Goal: Information Seeking & Learning: Learn about a topic

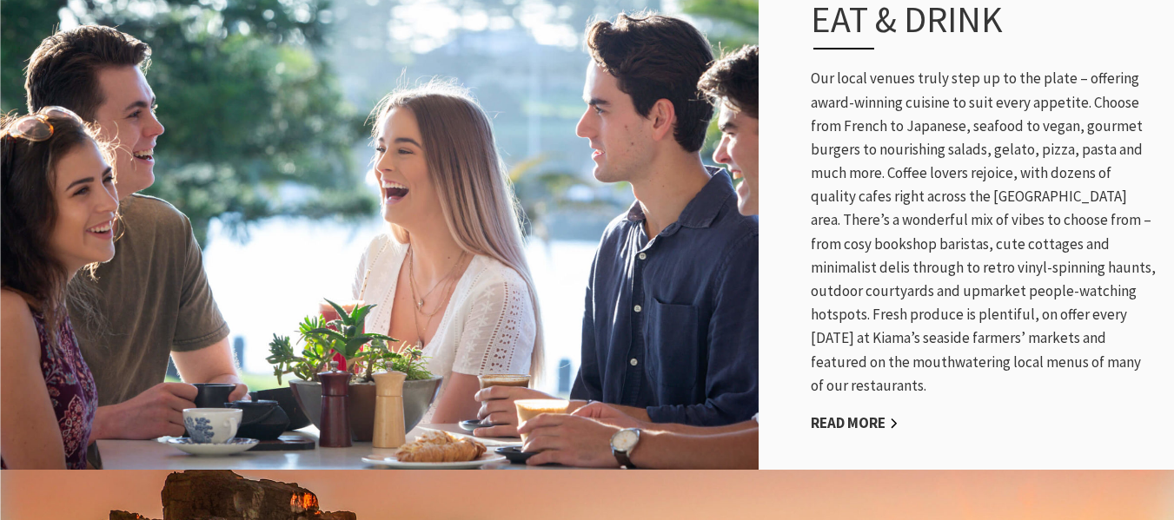
scroll to position [904, 0]
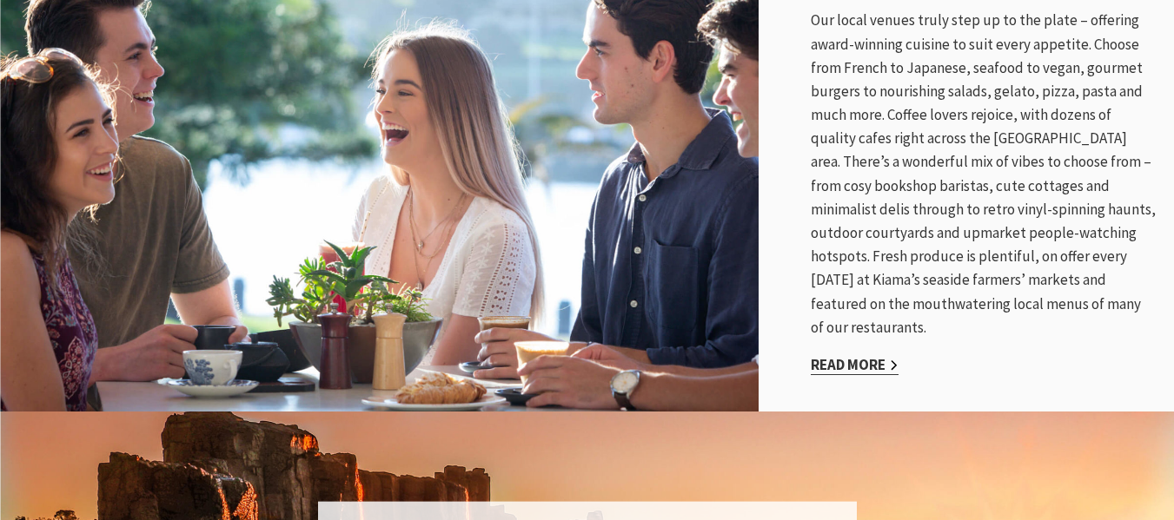
click at [859, 355] on link "Read More" at bounding box center [855, 365] width 88 height 20
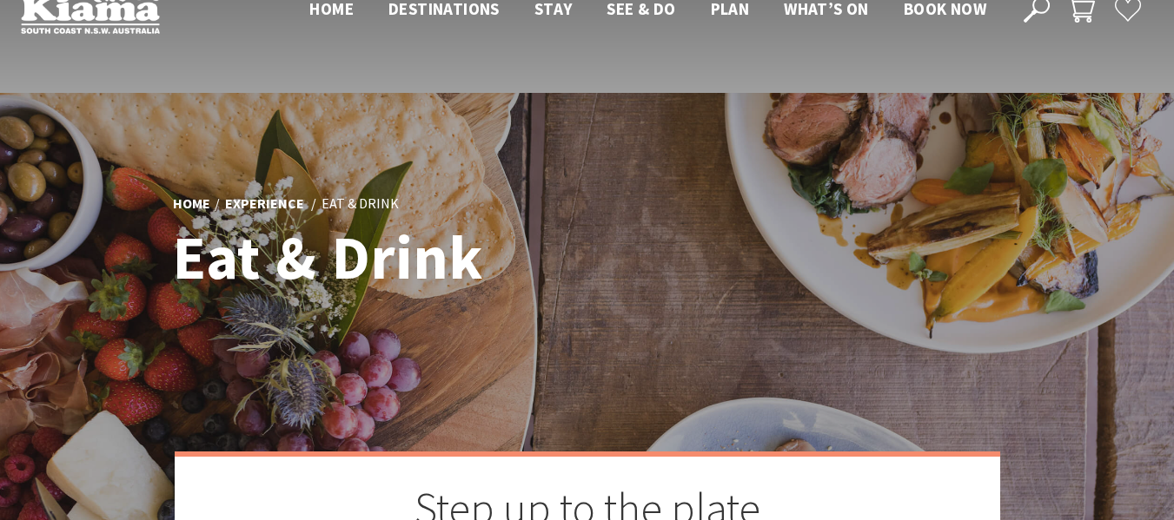
scroll to position [370, 0]
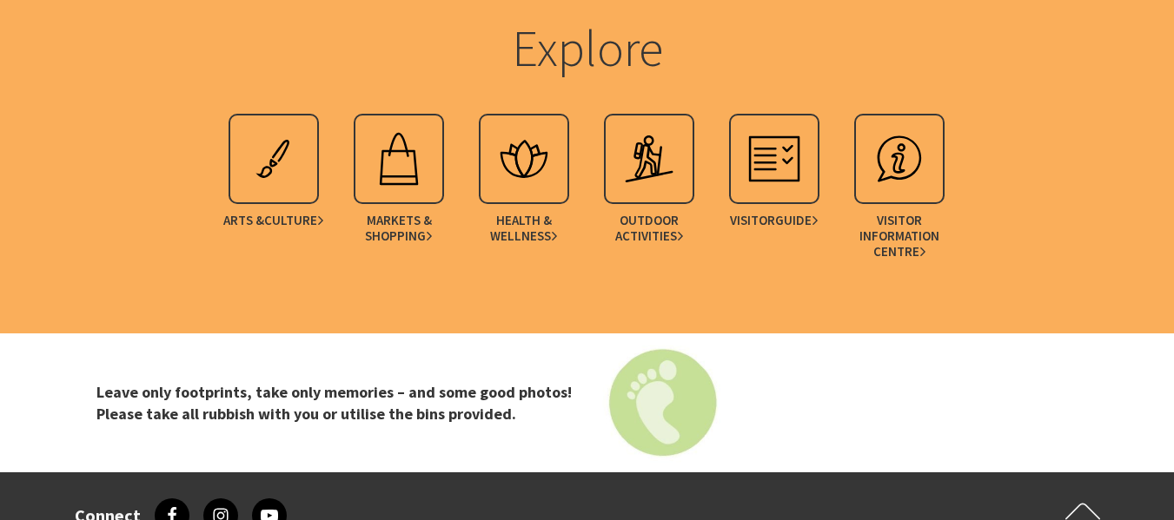
scroll to position [3603, 0]
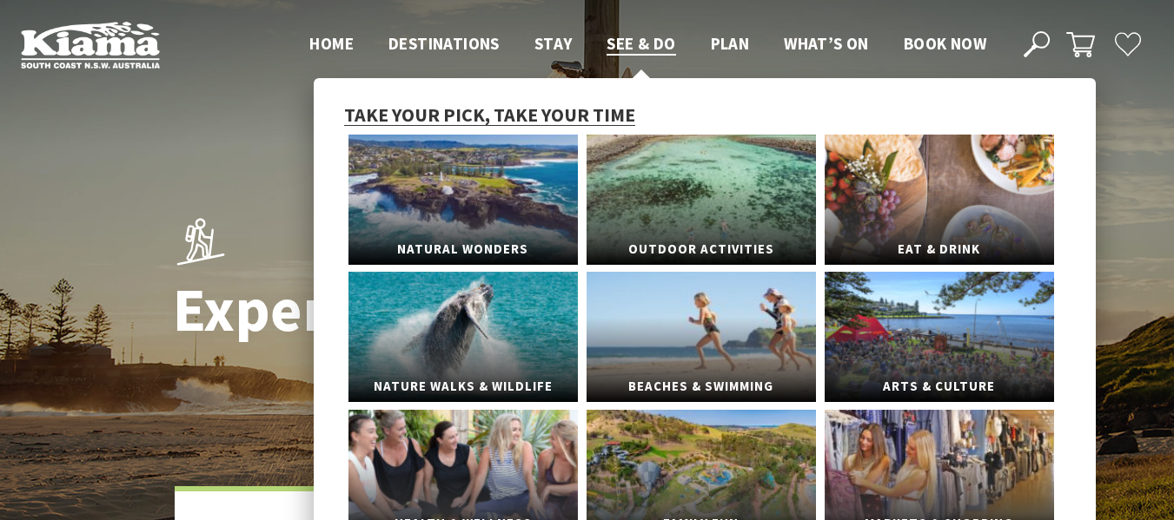
click at [575, 109] on span "Take your pick, take your time" at bounding box center [489, 115] width 291 height 24
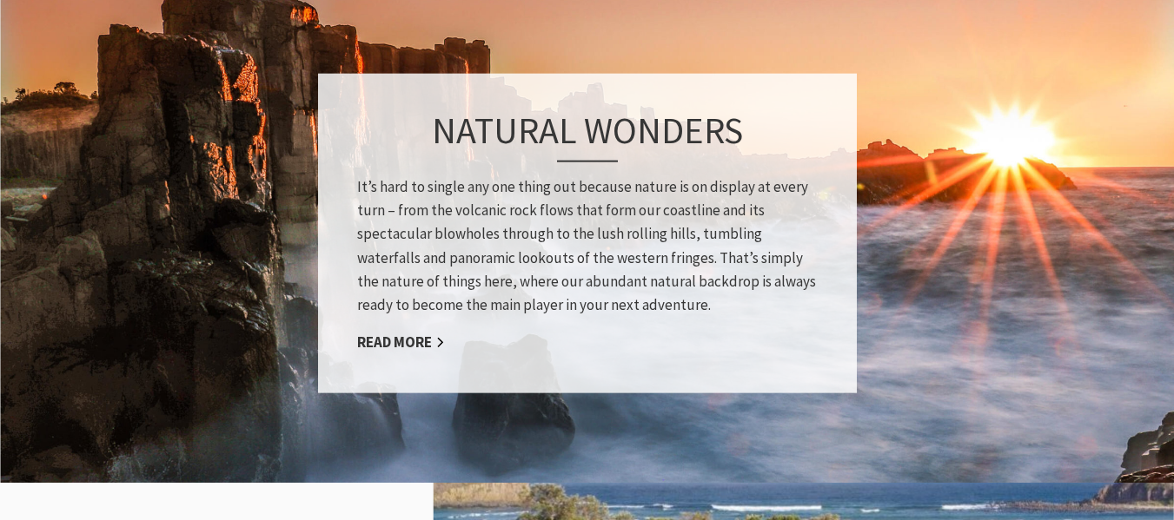
scroll to position [1355, 0]
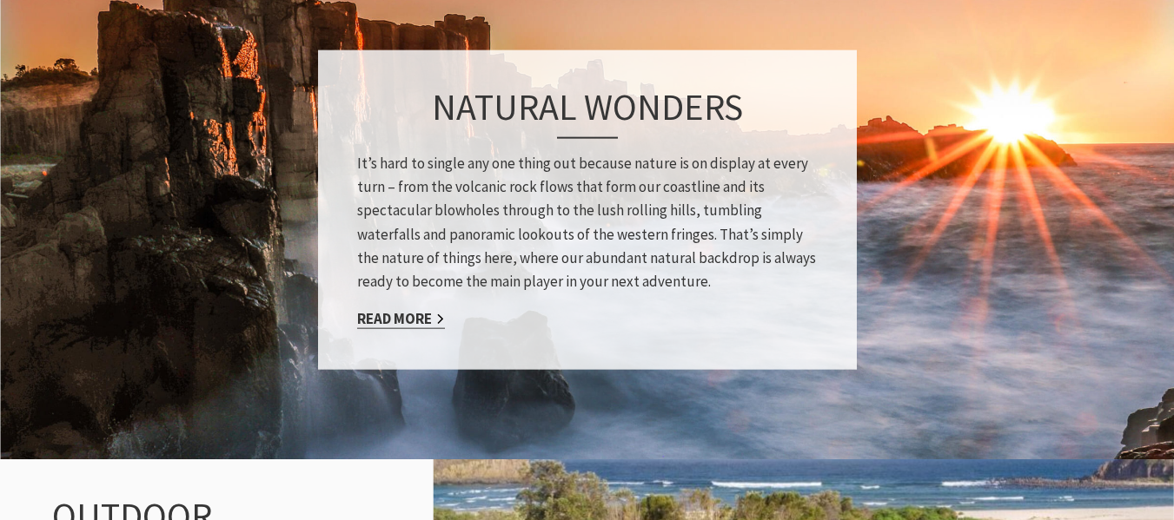
click at [406, 313] on link "Read More" at bounding box center [401, 319] width 88 height 20
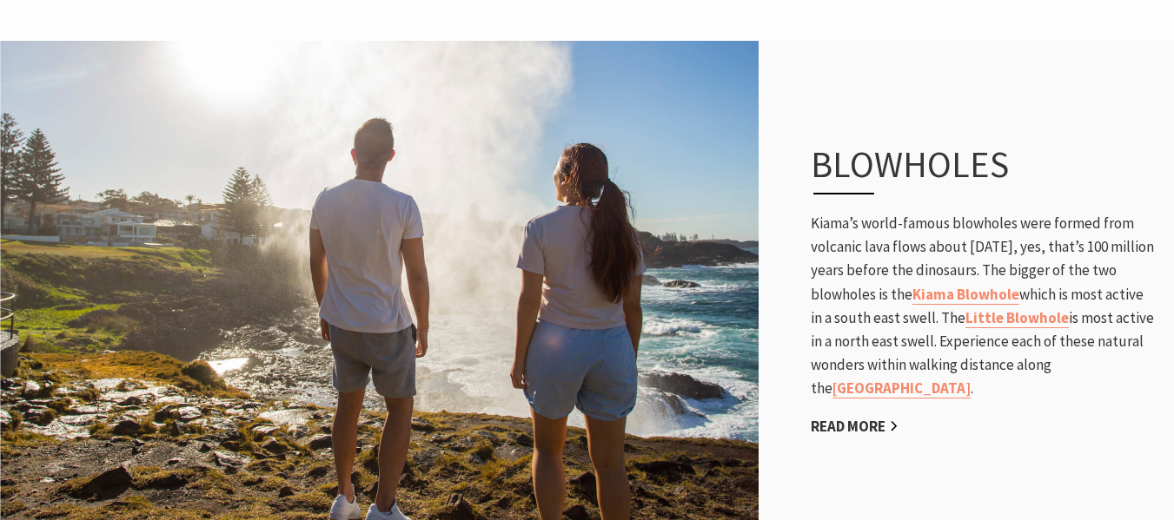
scroll to position [915, 0]
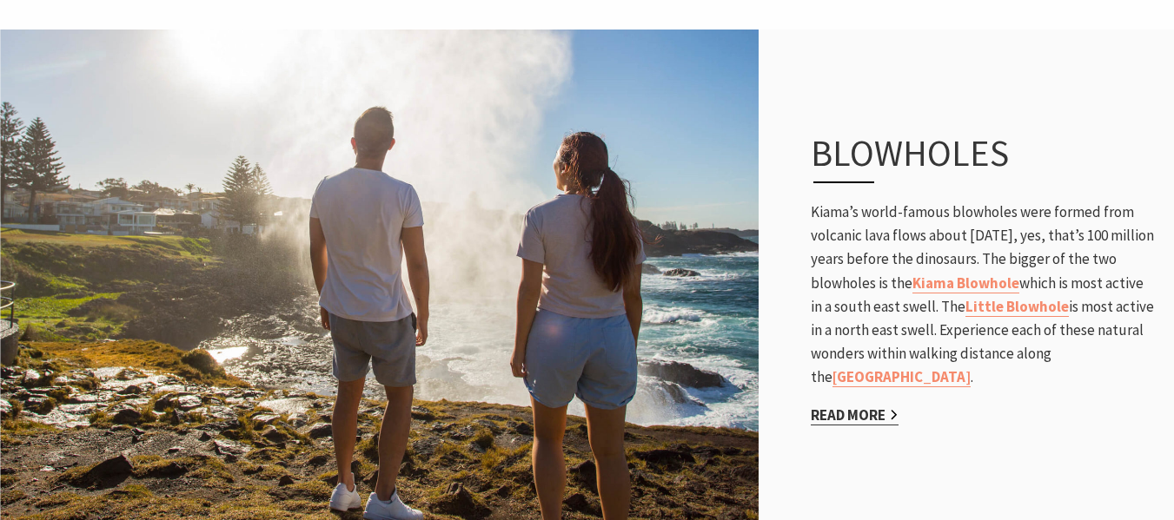
click at [875, 414] on link "Read More" at bounding box center [855, 416] width 88 height 20
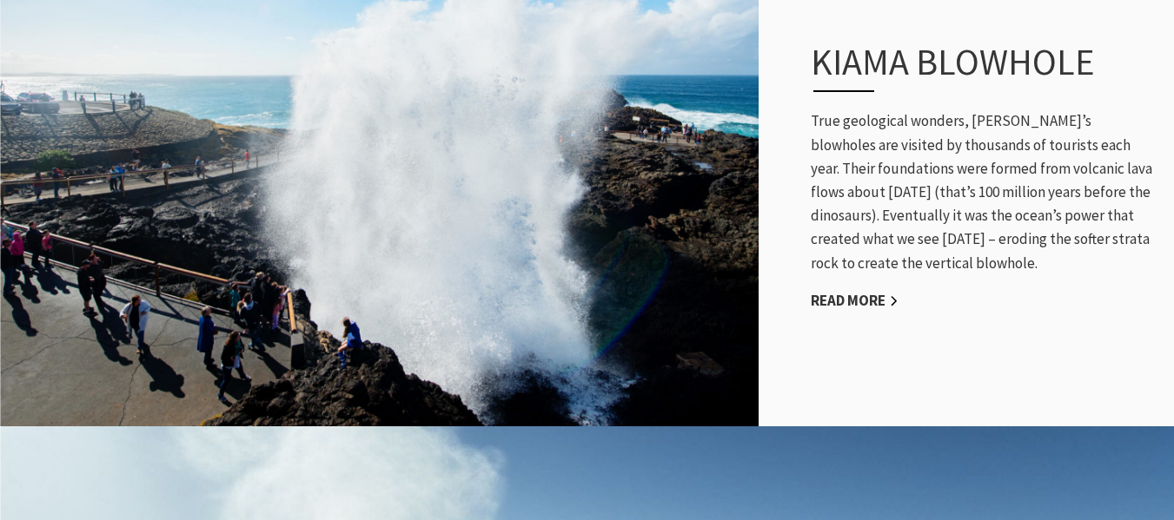
scroll to position [1031, 0]
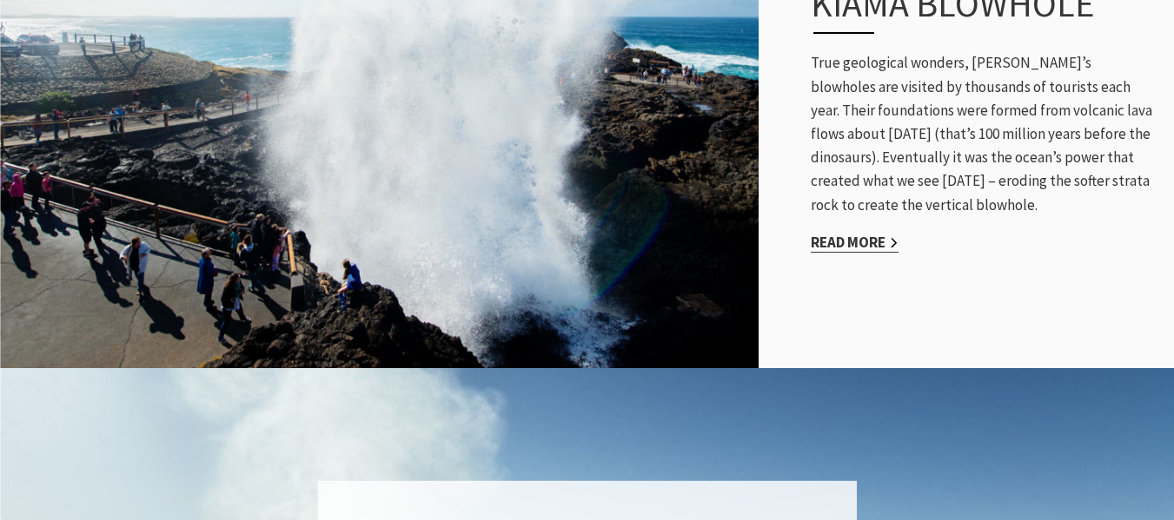
click at [851, 233] on link "Read More" at bounding box center [855, 243] width 88 height 20
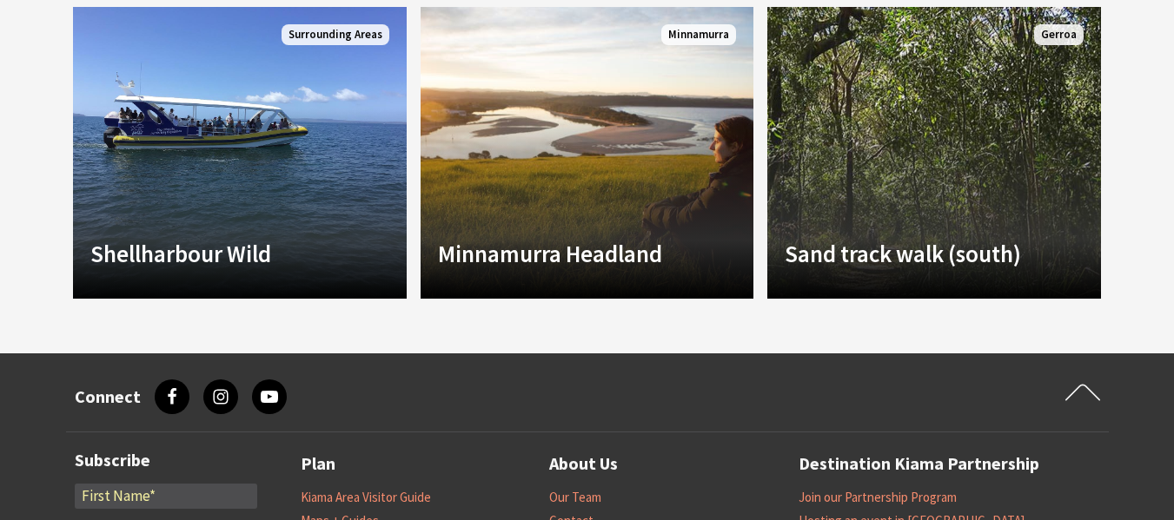
scroll to position [1726, 0]
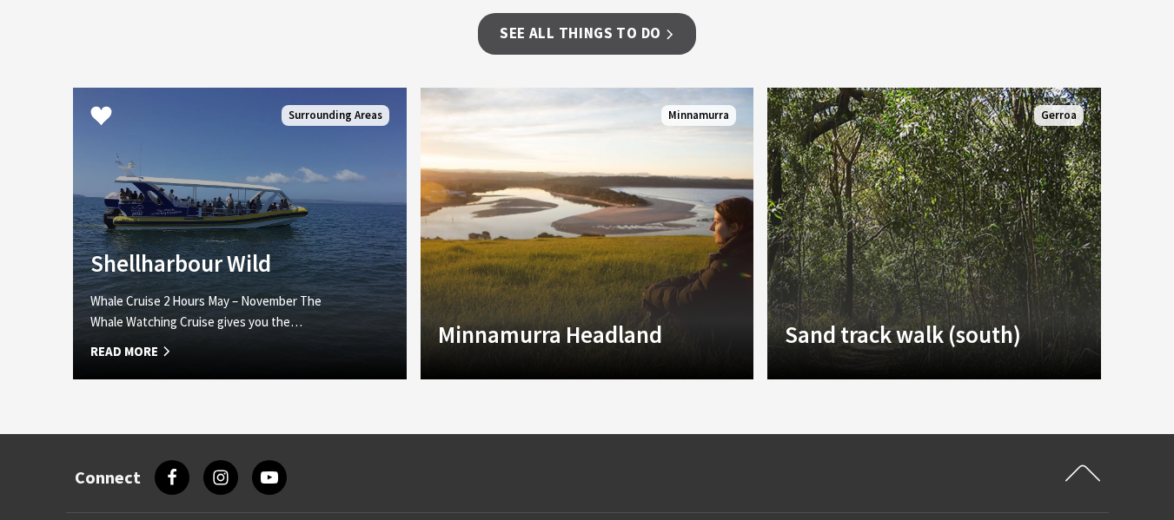
click at [244, 221] on link "Another Image Used Shellharbour Wild Whale Cruise 2 Hours May – November The Wh…" at bounding box center [240, 234] width 334 height 292
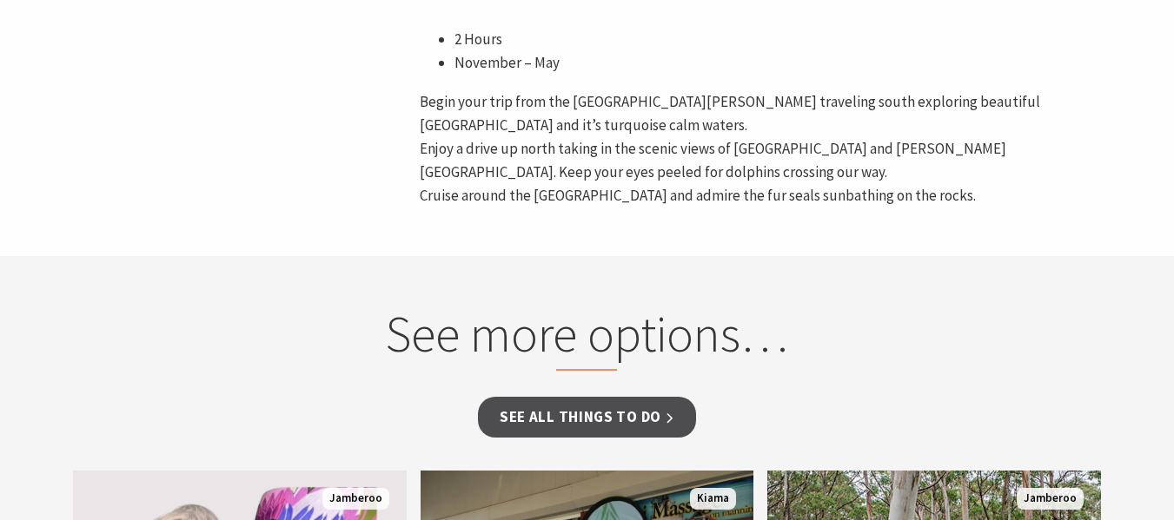
scroll to position [1296, 0]
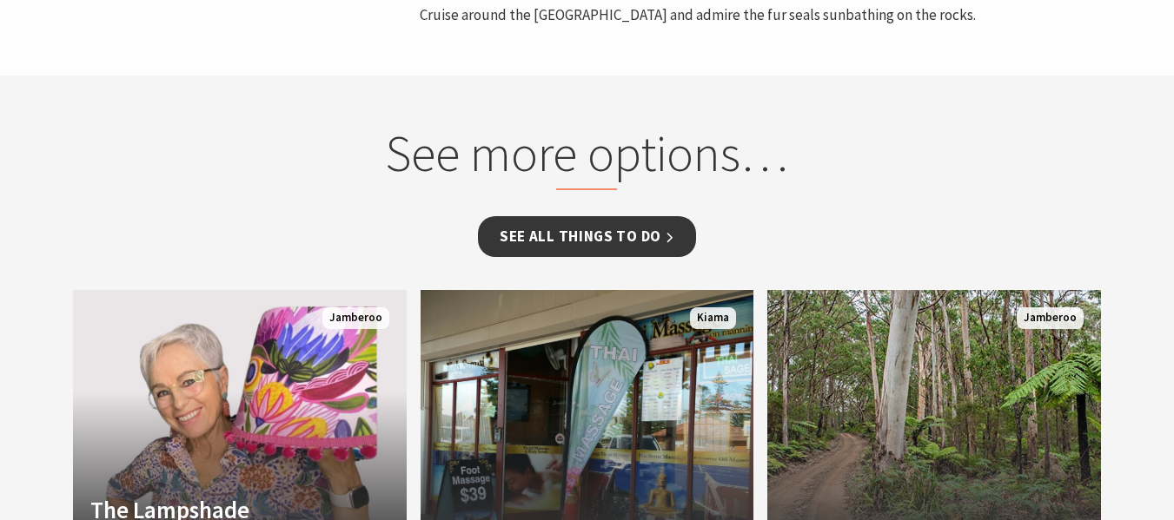
click at [611, 237] on link "See all Things To Do" at bounding box center [587, 236] width 218 height 41
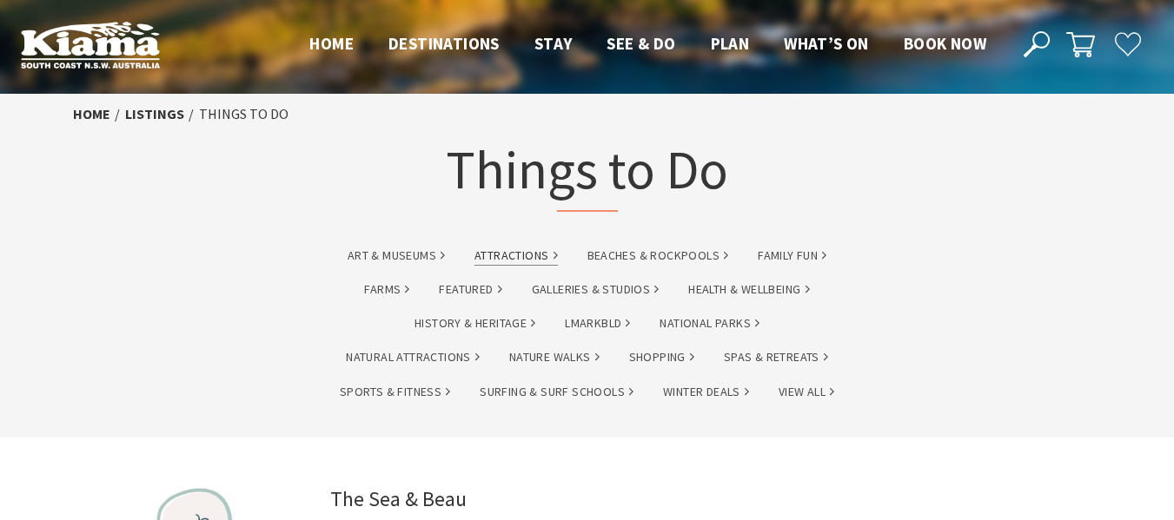
click at [519, 252] on link "Attractions" at bounding box center [515, 256] width 83 height 20
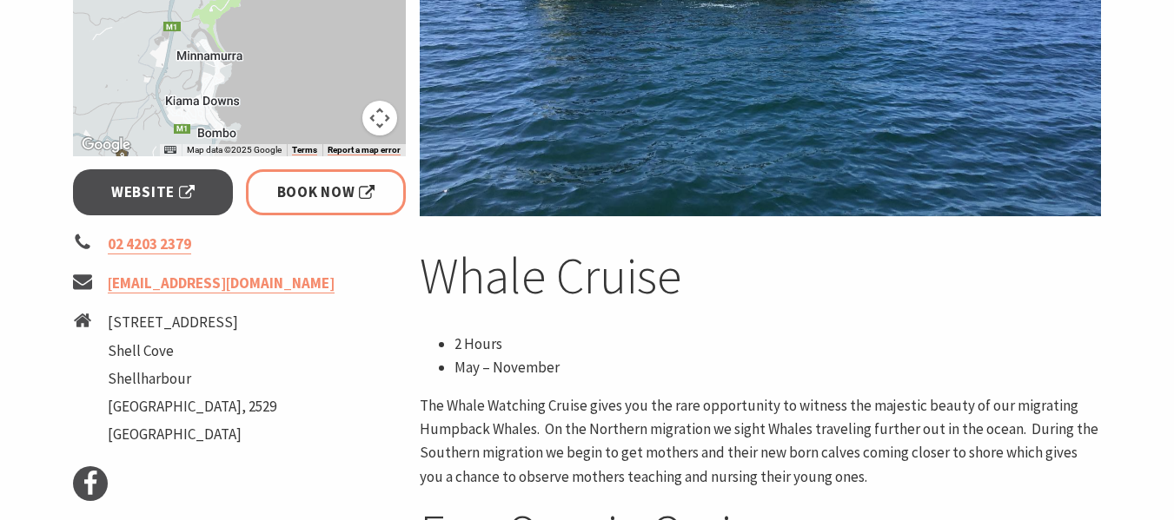
scroll to position [563, 0]
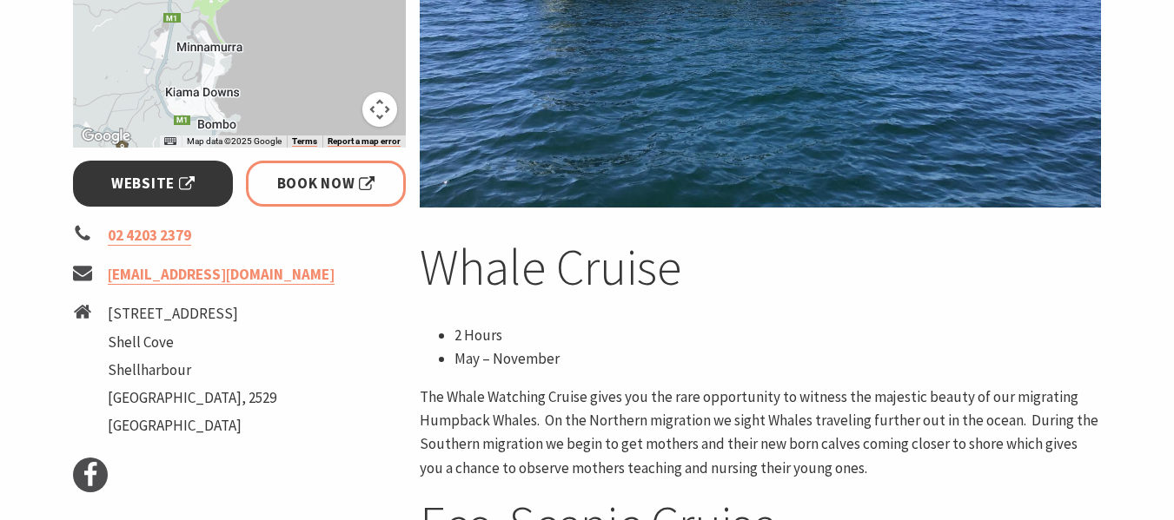
click at [141, 176] on span "Website" at bounding box center [152, 183] width 83 height 23
